Goal: Transaction & Acquisition: Purchase product/service

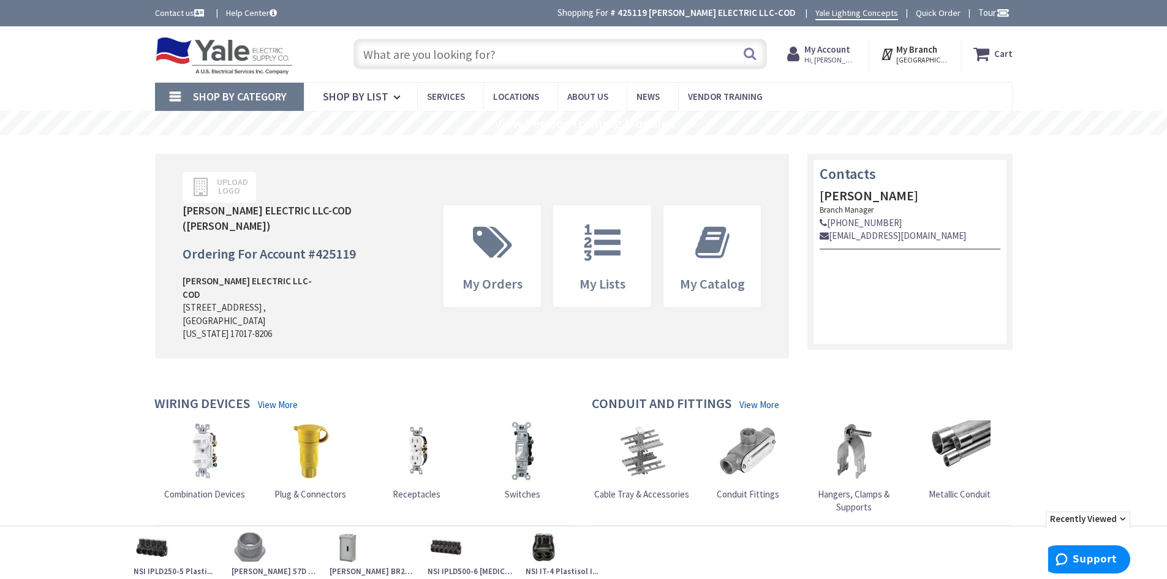
click at [999, 54] on strong "Cart" at bounding box center [1003, 54] width 18 height 22
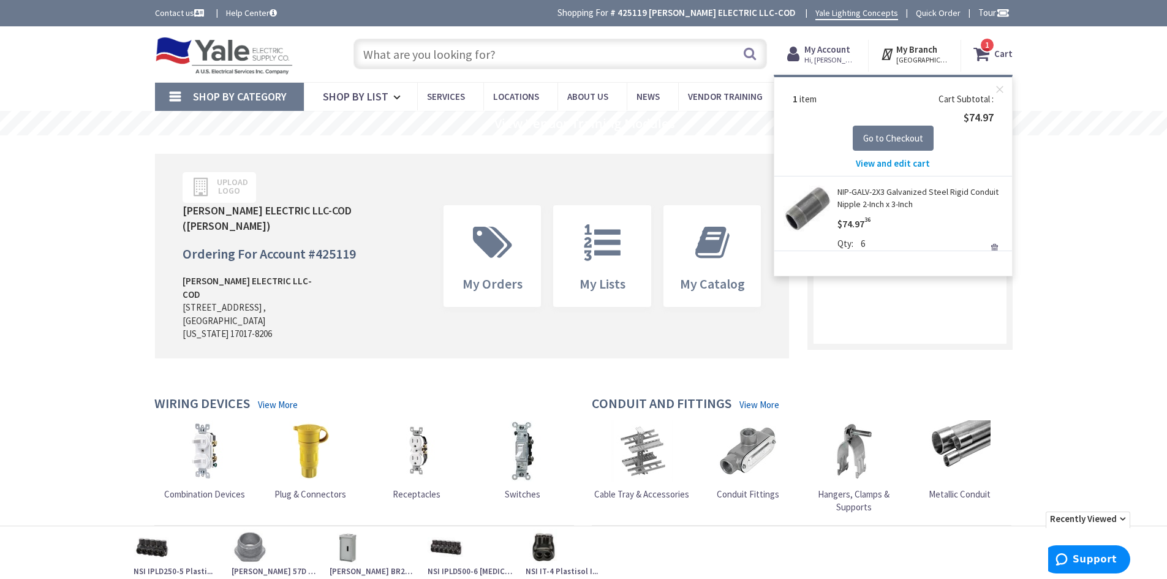
click at [899, 162] on span "View and edit cart" at bounding box center [893, 163] width 74 height 12
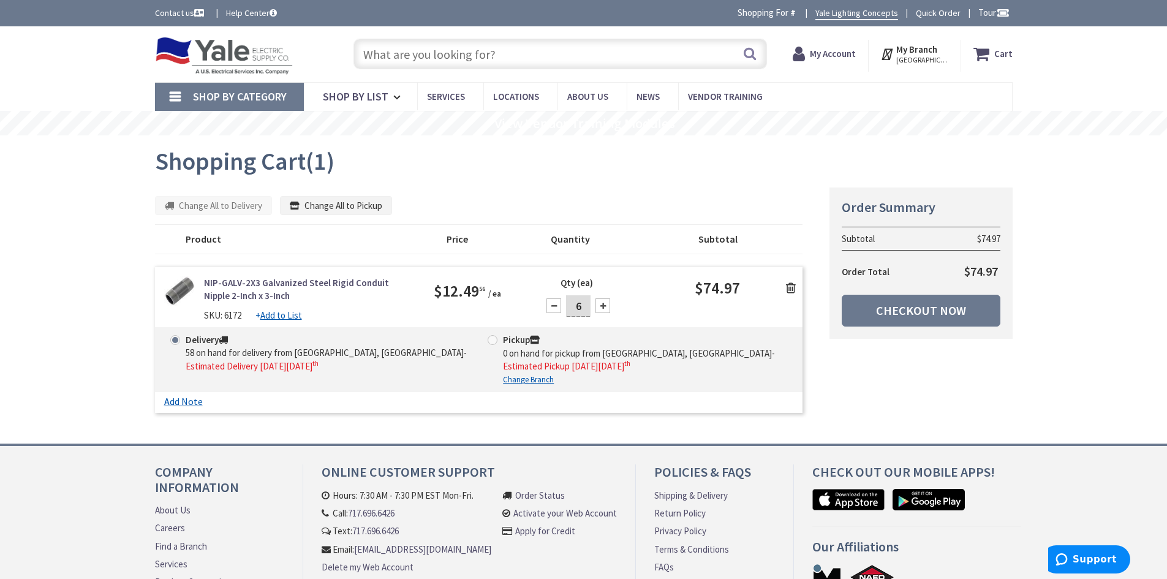
click at [554, 307] on div at bounding box center [553, 305] width 15 height 15
type input "3"
click at [482, 47] on input "text" at bounding box center [559, 54] width 413 height 31
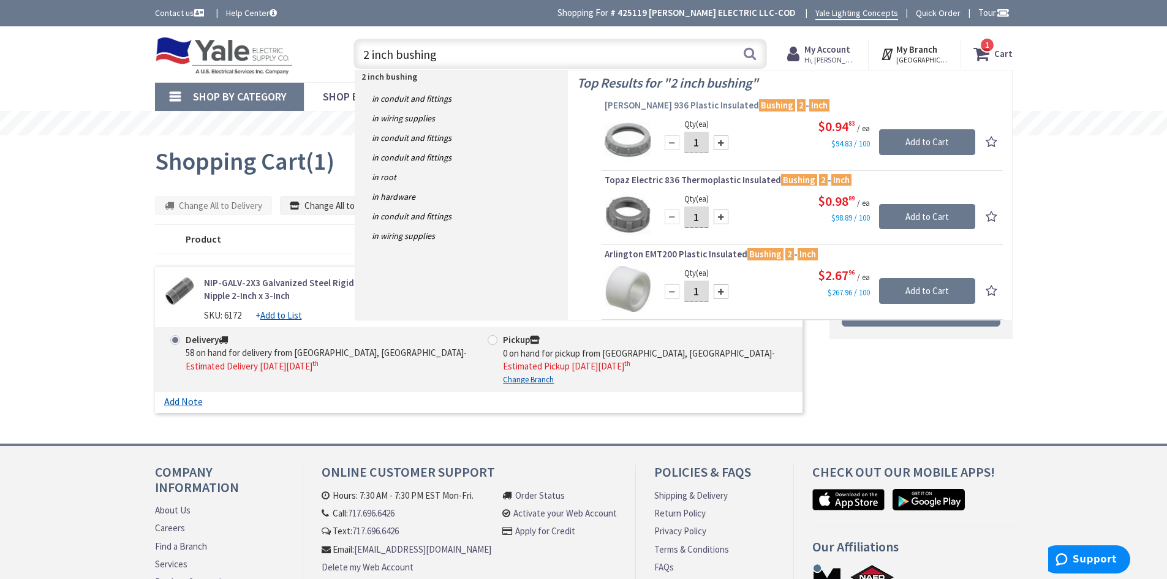
type input "2 inch bushing"
click at [695, 102] on span "Crouse-Hinds 936 Plastic Insulated Bushing 2 - Inch" at bounding box center [802, 105] width 395 height 12
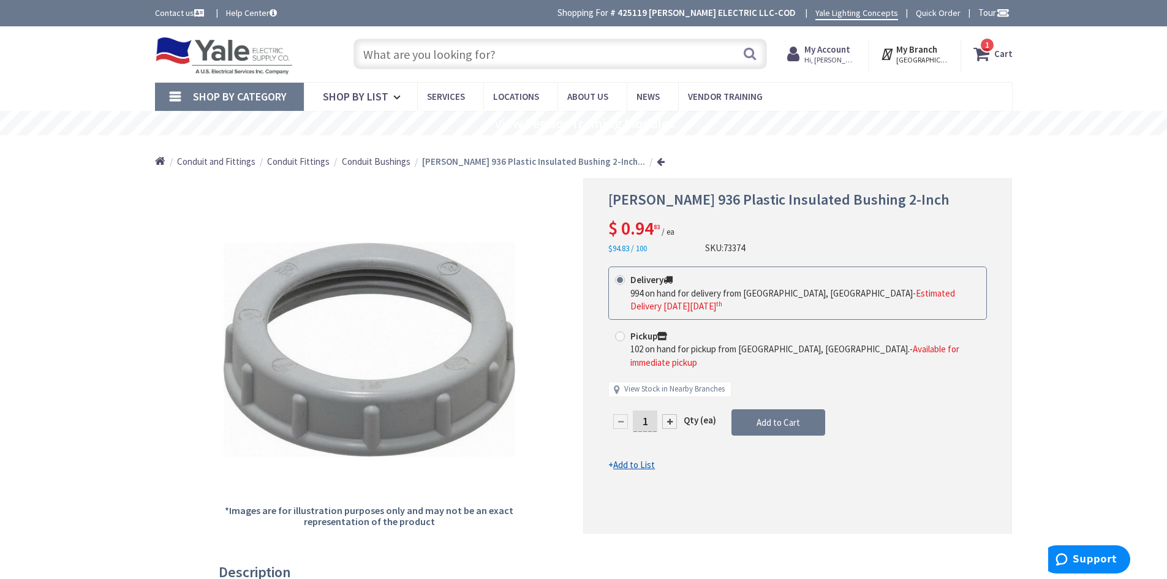
click at [994, 53] on icon at bounding box center [983, 54] width 21 height 22
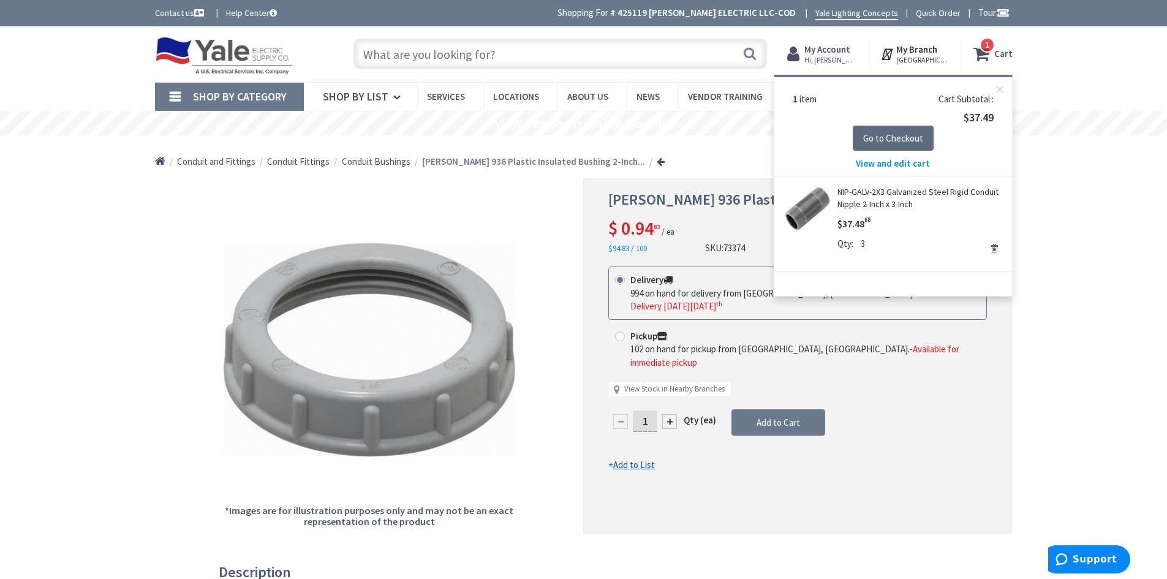
click at [888, 138] on span "Go to Checkout" at bounding box center [893, 138] width 60 height 12
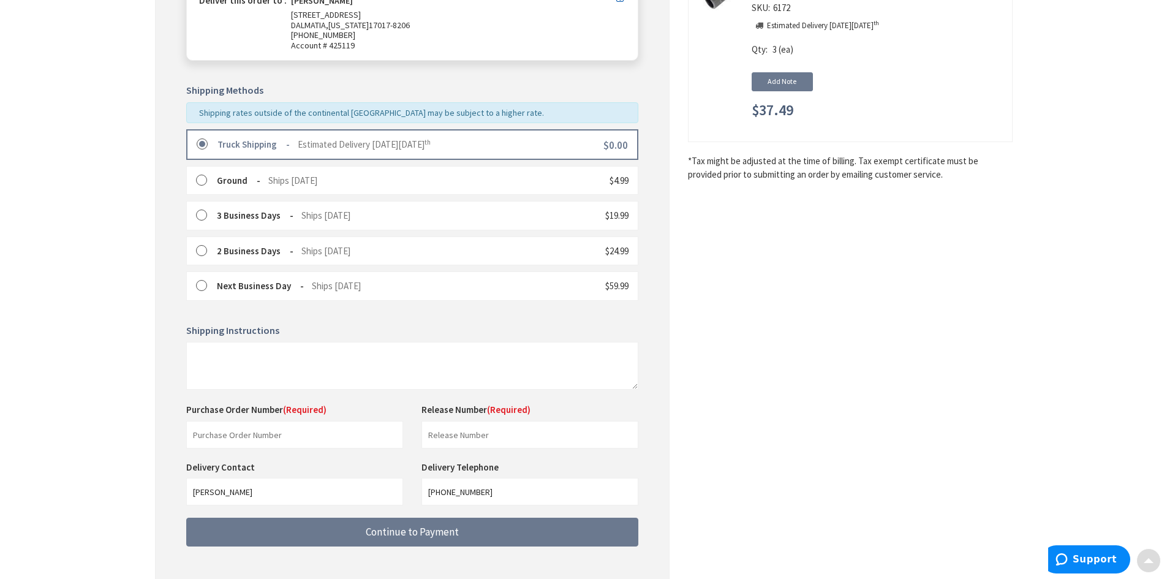
scroll to position [245, 0]
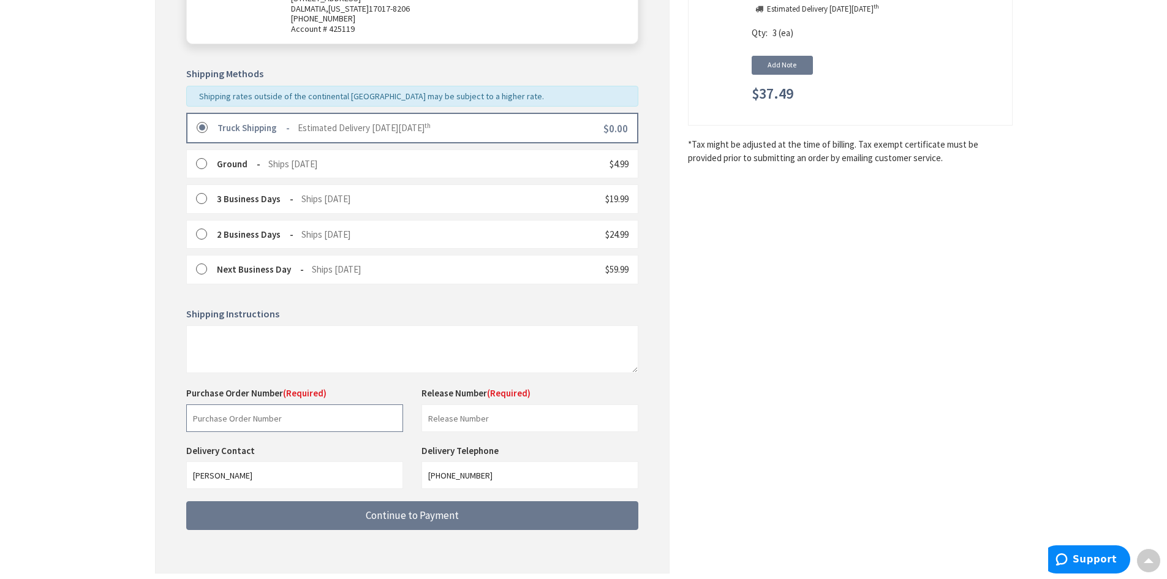
click at [292, 418] on input "text" at bounding box center [294, 418] width 217 height 28
type input "Blank- Service"
click at [467, 418] on input "text" at bounding box center [529, 418] width 217 height 28
type input "Blank- Service"
click at [668, 445] on div "Some items on your order are not available and will cause your order to be held…" at bounding box center [412, 238] width 515 height 669
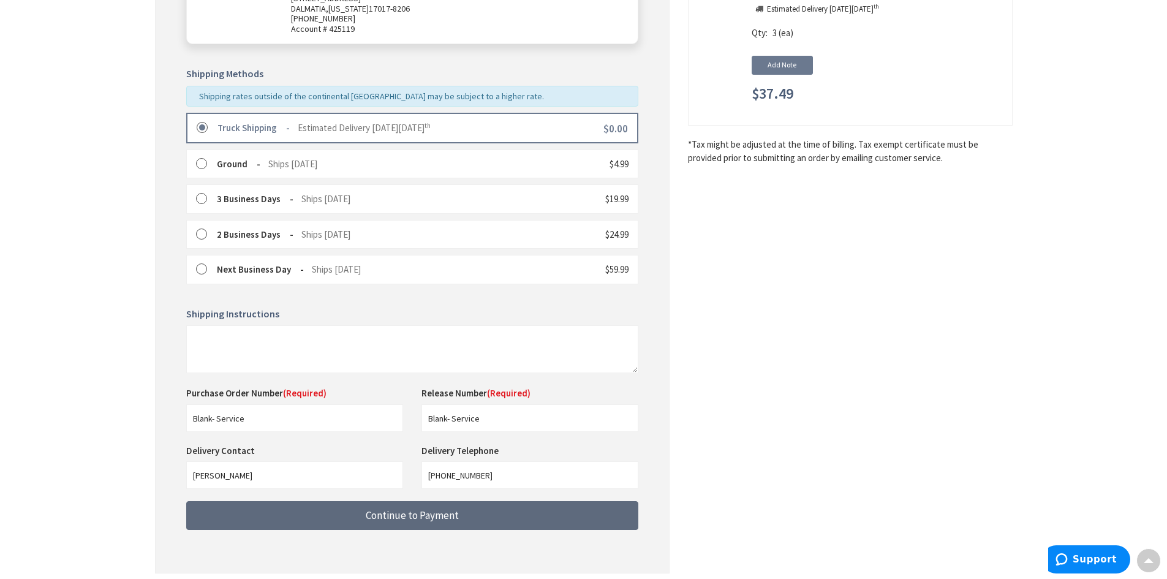
click at [529, 517] on button "Continue to Payment" at bounding box center [412, 515] width 452 height 29
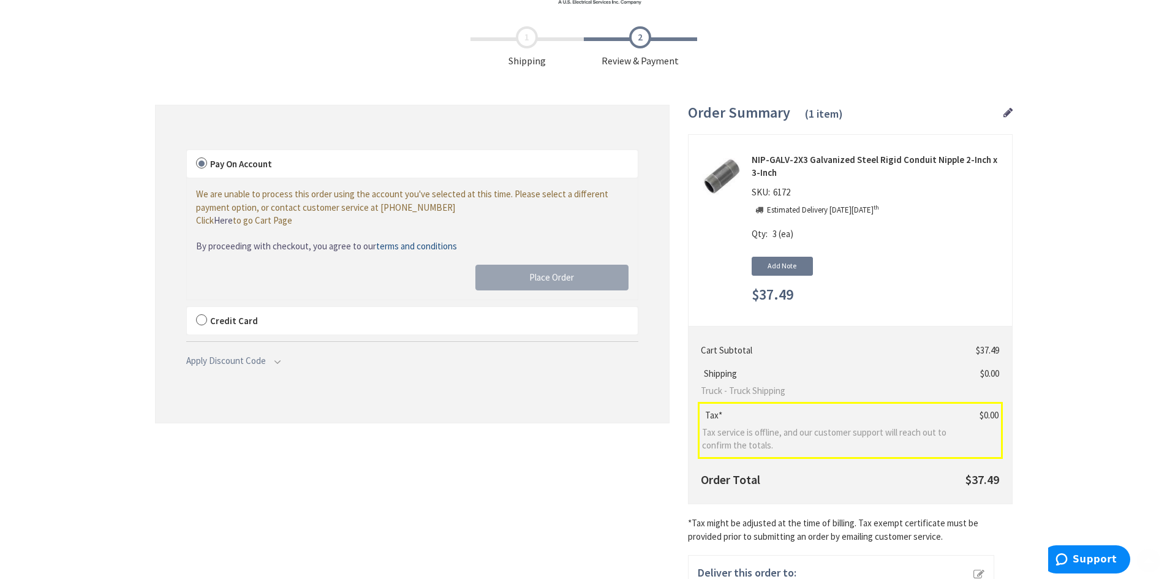
scroll to position [123, 0]
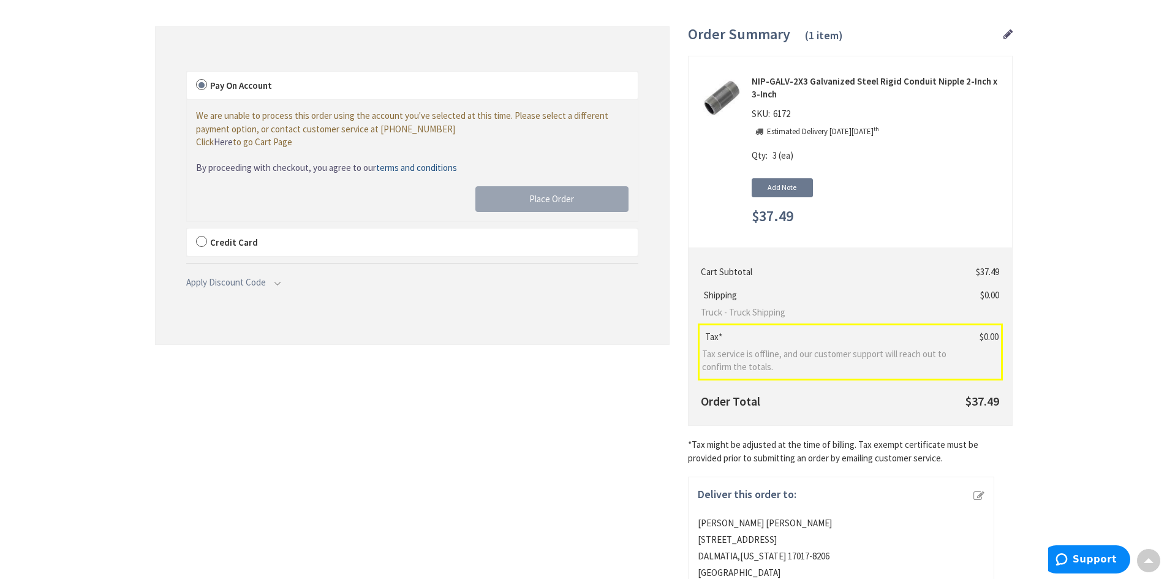
click at [202, 241] on label "Credit Card" at bounding box center [412, 242] width 451 height 28
click at [187, 231] on input "Credit Card" at bounding box center [187, 231] width 0 height 0
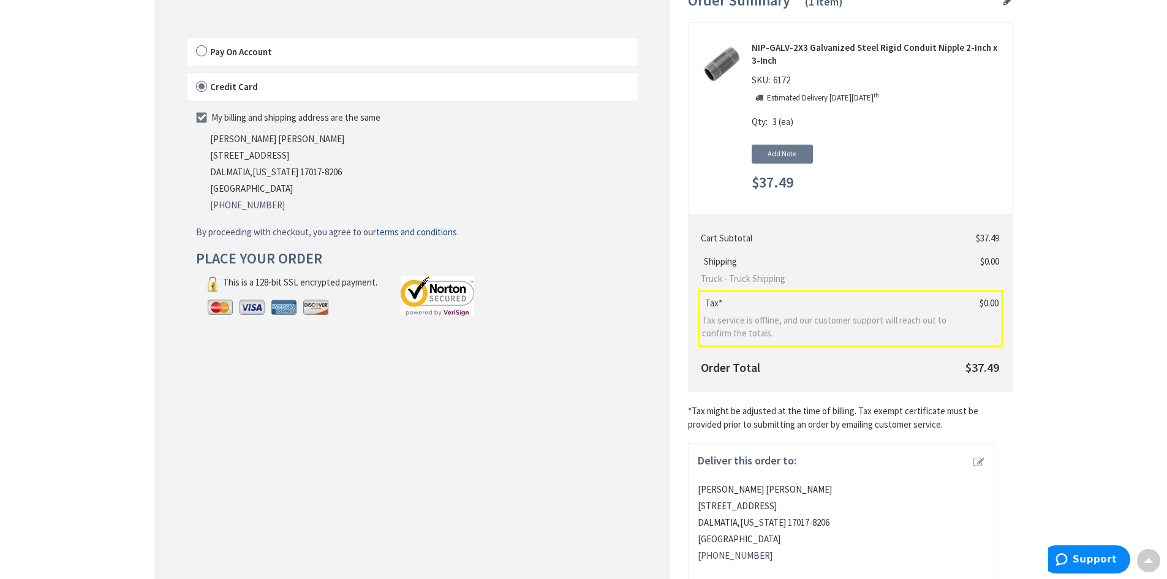
scroll to position [184, 0]
